Goal: Information Seeking & Learning: Learn about a topic

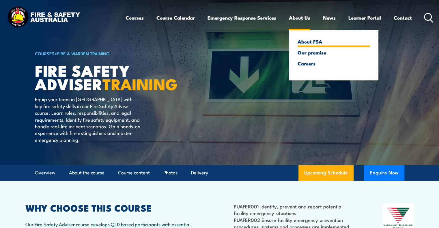
click at [312, 43] on link "About FSA" at bounding box center [334, 41] width 72 height 5
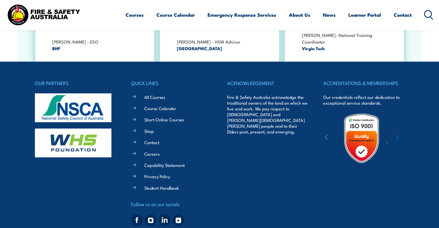
scroll to position [1908, 0]
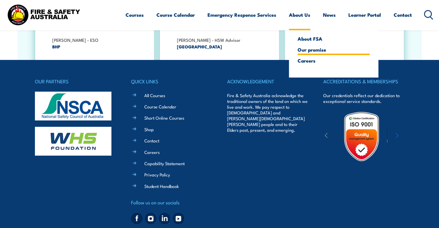
click at [313, 51] on link "Our promise" at bounding box center [334, 49] width 72 height 5
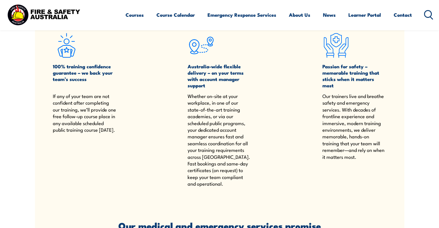
scroll to position [117, 0]
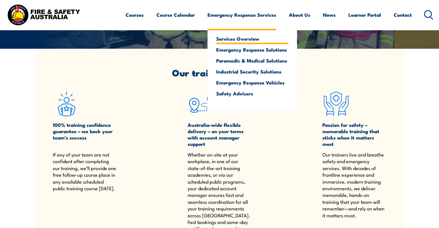
click at [236, 39] on link "Services Overview" at bounding box center [252, 38] width 72 height 5
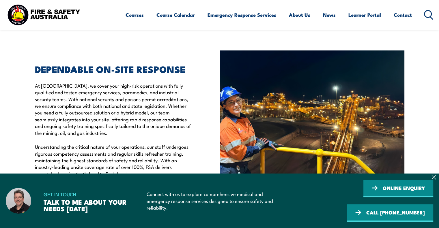
scroll to position [289, 0]
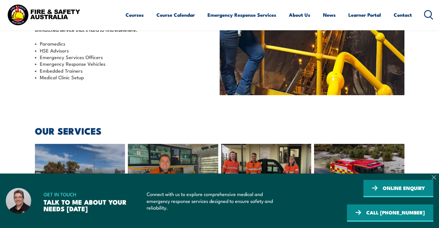
click at [434, 179] on icon at bounding box center [434, 177] width 5 height 5
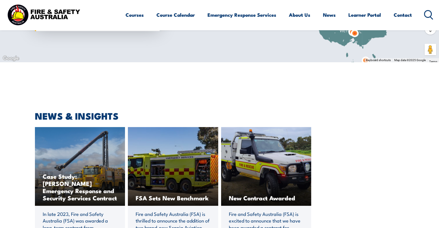
scroll to position [1586, 0]
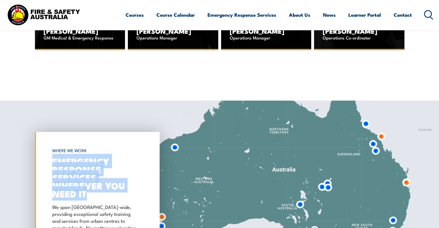
drag, startPoint x: 67, startPoint y: 152, endPoint x: 109, endPoint y: 188, distance: 55.3
click at [109, 188] on div "WHERE WE WORK EMERGENCY RESPONSE SERVICES WHEREVER YOU NEED IT We span [GEOGRAP…" at bounding box center [97, 197] width 125 height 130
copy h2 "EMERGENCY RESPONSE SERVICES WHEREVER YOU NEED IT"
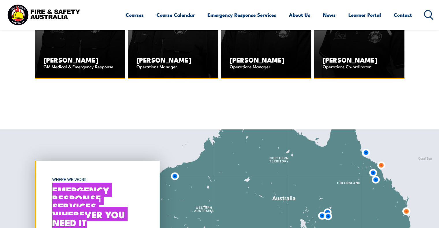
scroll to position [1673, 0]
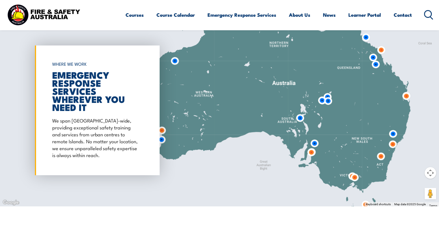
click at [91, 129] on p "We span [GEOGRAPHIC_DATA]-wide, providing exceptional safety training and servi…" at bounding box center [95, 138] width 87 height 42
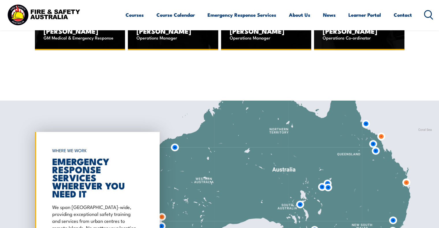
scroll to position [1558, 0]
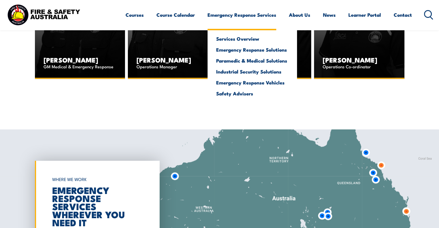
click at [236, 13] on link "Emergency Response Services" at bounding box center [242, 14] width 69 height 15
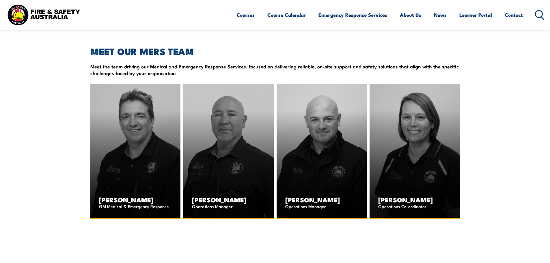
scroll to position [1408, 0]
